Goal: Transaction & Acquisition: Subscribe to service/newsletter

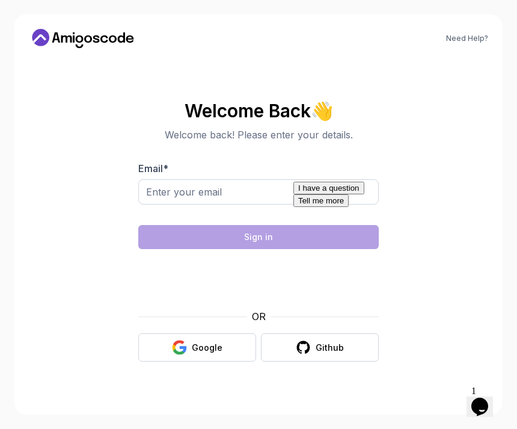
scroll to position [38, 0]
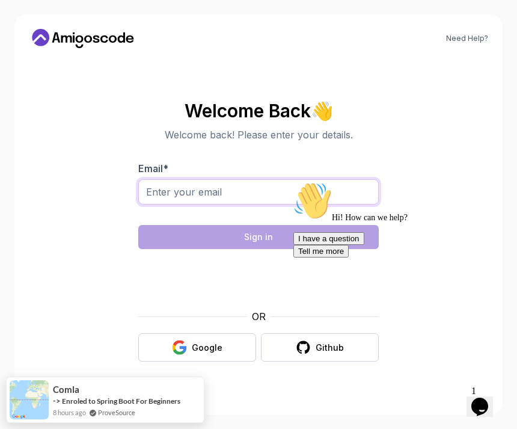
click at [317, 179] on input "Email *" at bounding box center [258, 191] width 240 height 25
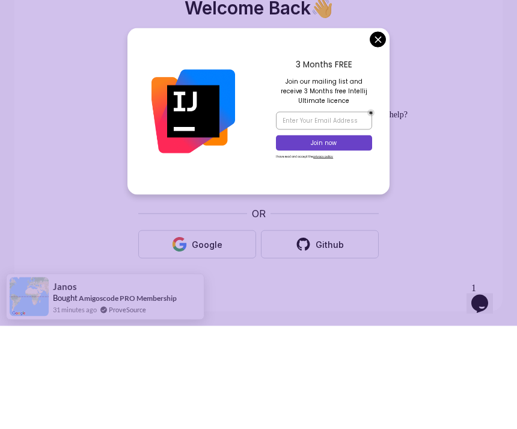
click at [373, 131] on div "3 Months FREE Join our mailing list and receive 3 Months free Intellij Ultimate…" at bounding box center [324, 214] width 131 height 167
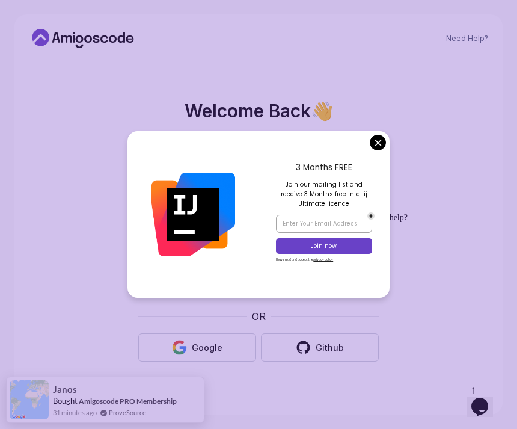
click at [377, 179] on input "nguyenxuantuyen1009@" at bounding box center [258, 191] width 240 height 25
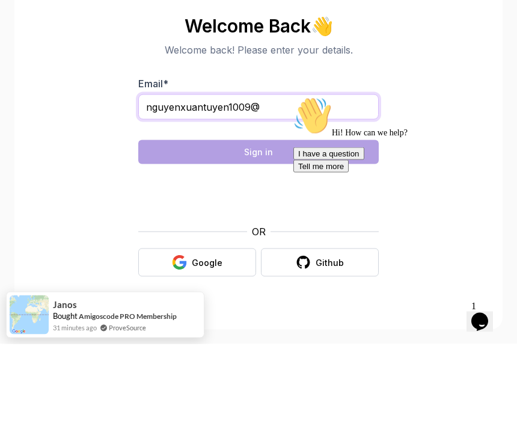
click at [307, 179] on input "nguyenxuantuyen1009@" at bounding box center [258, 191] width 240 height 25
type input "[EMAIL_ADDRESS][DOMAIN_NAME]"
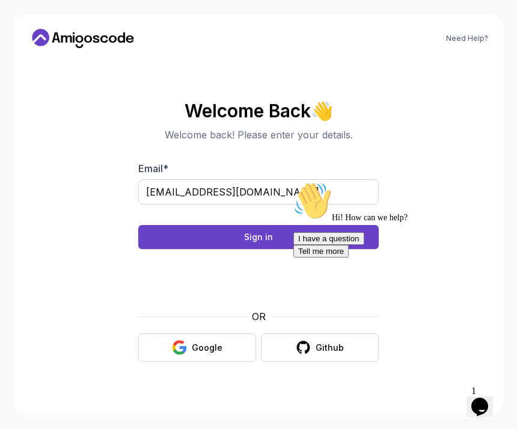
click at [281, 225] on button "Sign in" at bounding box center [258, 237] width 240 height 24
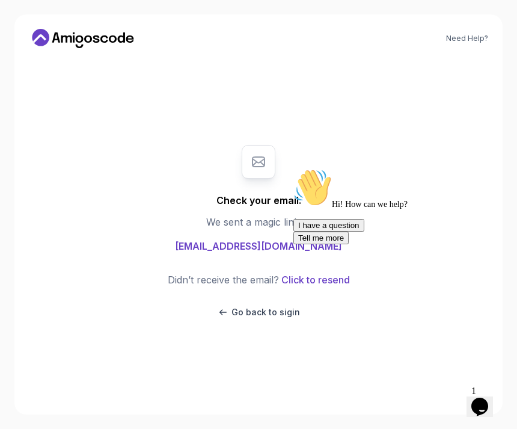
click at [315, 168] on div at bounding box center [401, 168] width 216 height 0
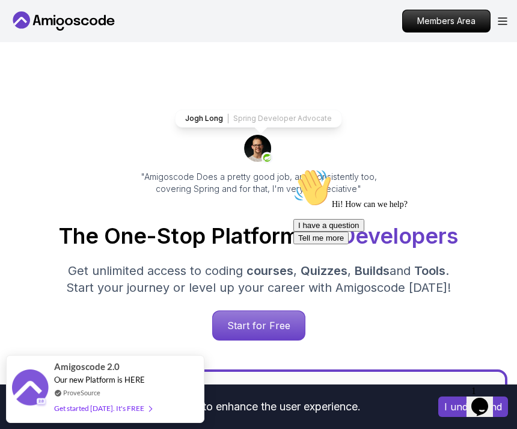
scroll to position [32, 0]
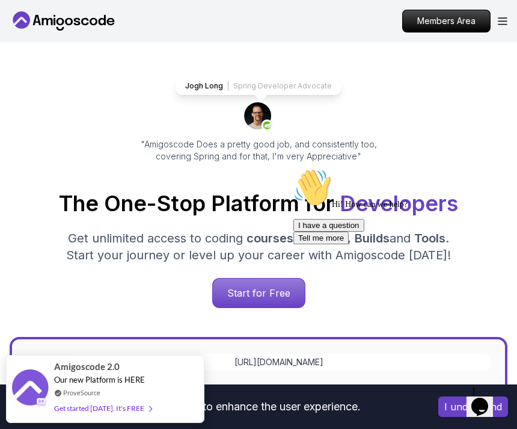
click at [248, 298] on p "Start for Free" at bounding box center [259, 292] width 92 height 29
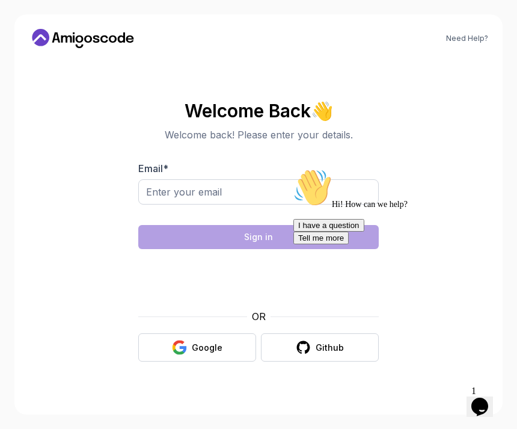
click at [210, 353] on div "Google" at bounding box center [207, 347] width 31 height 12
click at [363, 196] on div "Hi! How can we help? I have a question Tell me more" at bounding box center [401, 206] width 216 height 76
click at [343, 200] on div "Hi! How can we help? I have a question Tell me more" at bounding box center [401, 206] width 216 height 76
click at [186, 200] on input "Email *" at bounding box center [258, 191] width 240 height 25
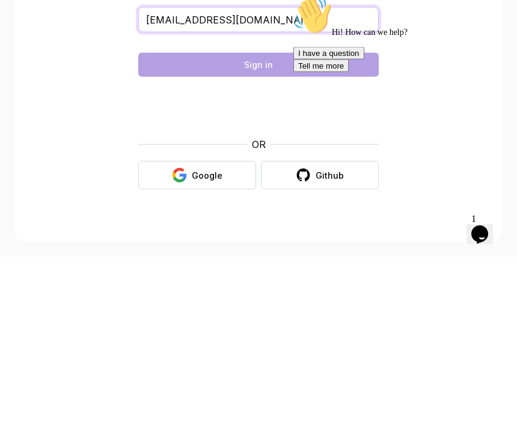
type input "[EMAIL_ADDRESS][DOMAIN_NAME]"
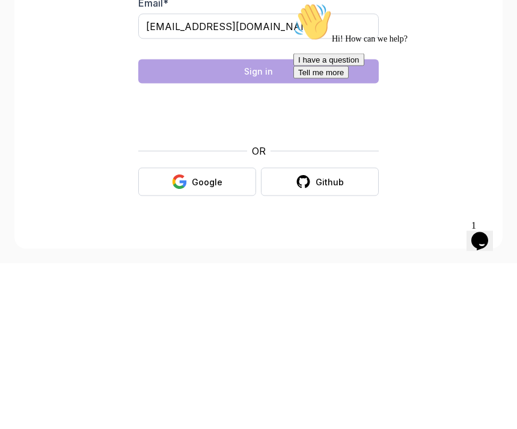
click at [165, 256] on div at bounding box center [258, 279] width 240 height 46
click at [165, 127] on p "Welcome back! Please enter your details." at bounding box center [258, 134] width 240 height 14
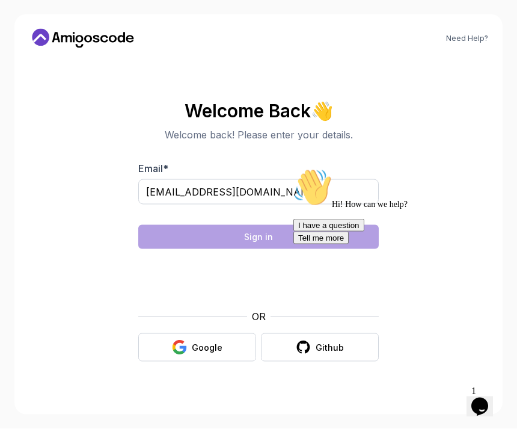
scroll to position [37, 0]
click at [203, 234] on form "Email * [EMAIL_ADDRESS][DOMAIN_NAME] Sign in OR Google Github" at bounding box center [258, 261] width 240 height 200
click at [326, 168] on div at bounding box center [401, 168] width 216 height 0
click at [358, 168] on div at bounding box center [401, 168] width 216 height 0
click at [303, 168] on div at bounding box center [401, 168] width 216 height 0
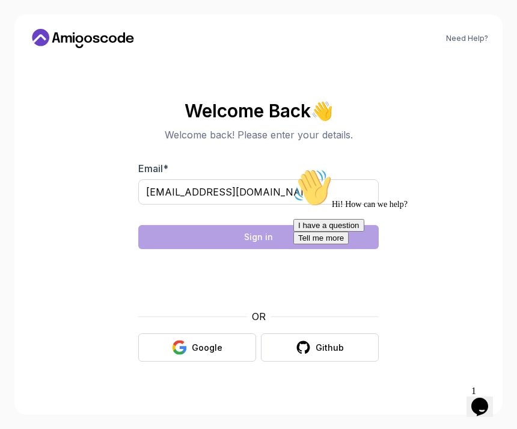
click at [495, 168] on div "Chat attention grabber" at bounding box center [401, 168] width 216 height 0
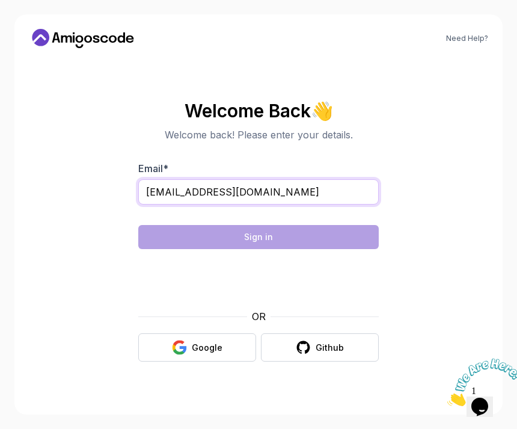
click at [299, 179] on input "[EMAIL_ADDRESS][DOMAIN_NAME]" at bounding box center [258, 191] width 240 height 25
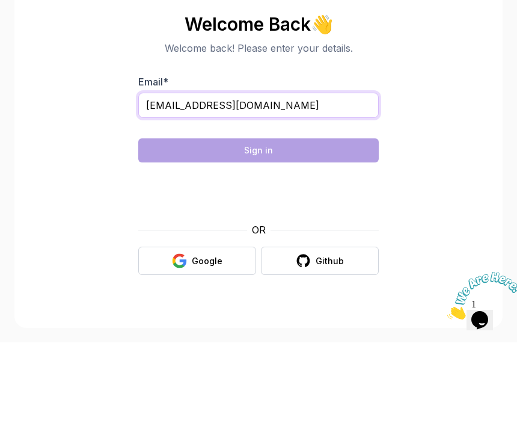
click at [274, 179] on input "[EMAIL_ADDRESS][DOMAIN_NAME]" at bounding box center [258, 191] width 240 height 25
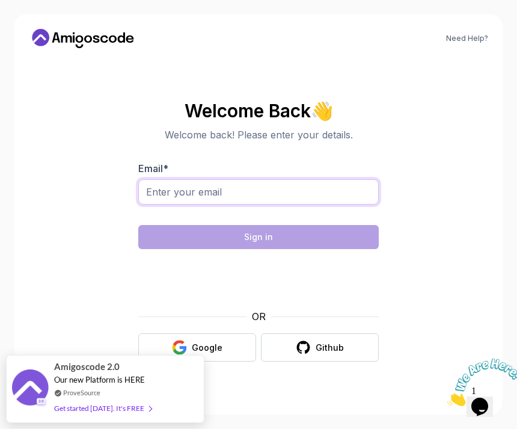
click at [222, 179] on input "Email *" at bounding box center [258, 191] width 240 height 25
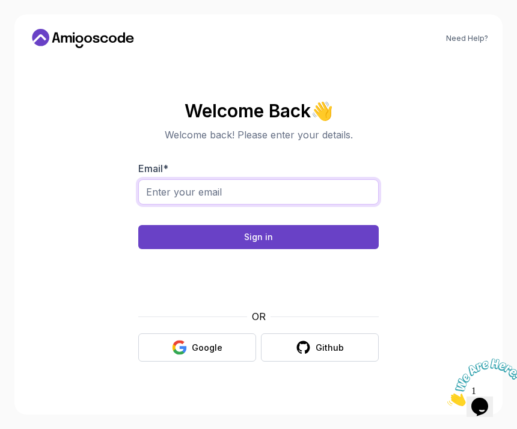
click at [252, 204] on input "Email *" at bounding box center [258, 191] width 240 height 25
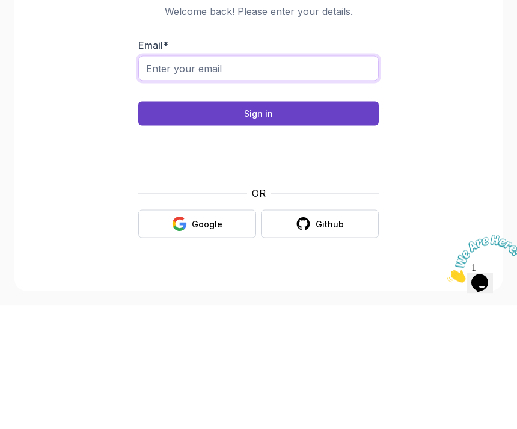
click at [168, 179] on input "Email *" at bounding box center [258, 191] width 240 height 25
paste input "[EMAIL_ADDRESS][DOMAIN_NAME]"
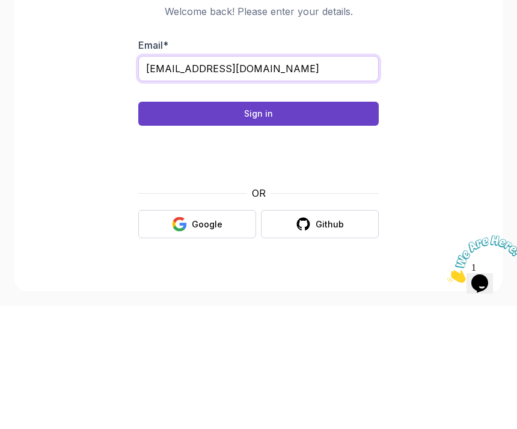
type input "[EMAIL_ADDRESS][DOMAIN_NAME]"
click at [283, 225] on button "Sign in" at bounding box center [258, 237] width 240 height 24
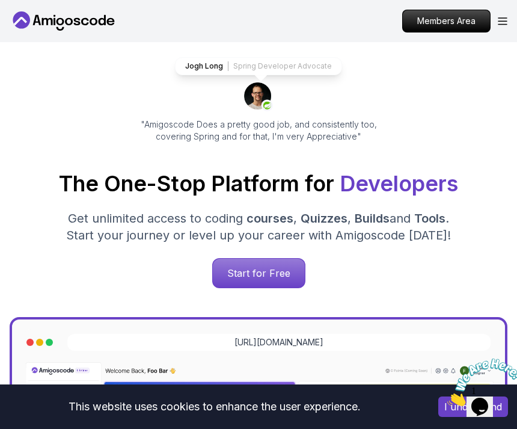
scroll to position [52, 0]
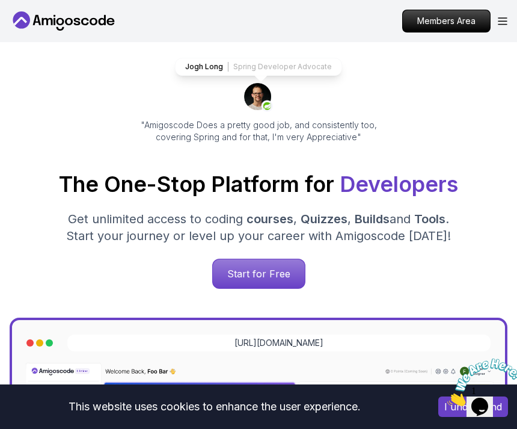
click at [259, 282] on p "Start for Free" at bounding box center [259, 273] width 92 height 29
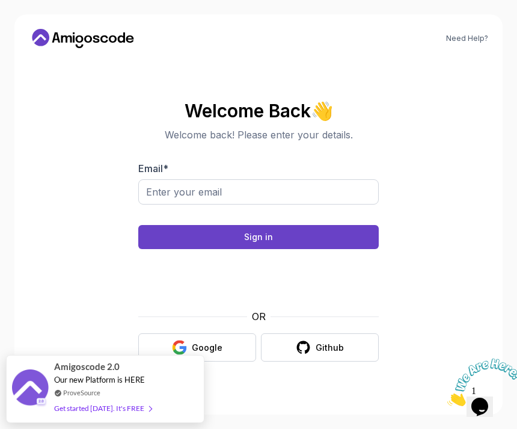
click at [216, 353] on div "Google" at bounding box center [207, 347] width 31 height 12
